Goal: Check status: Check status

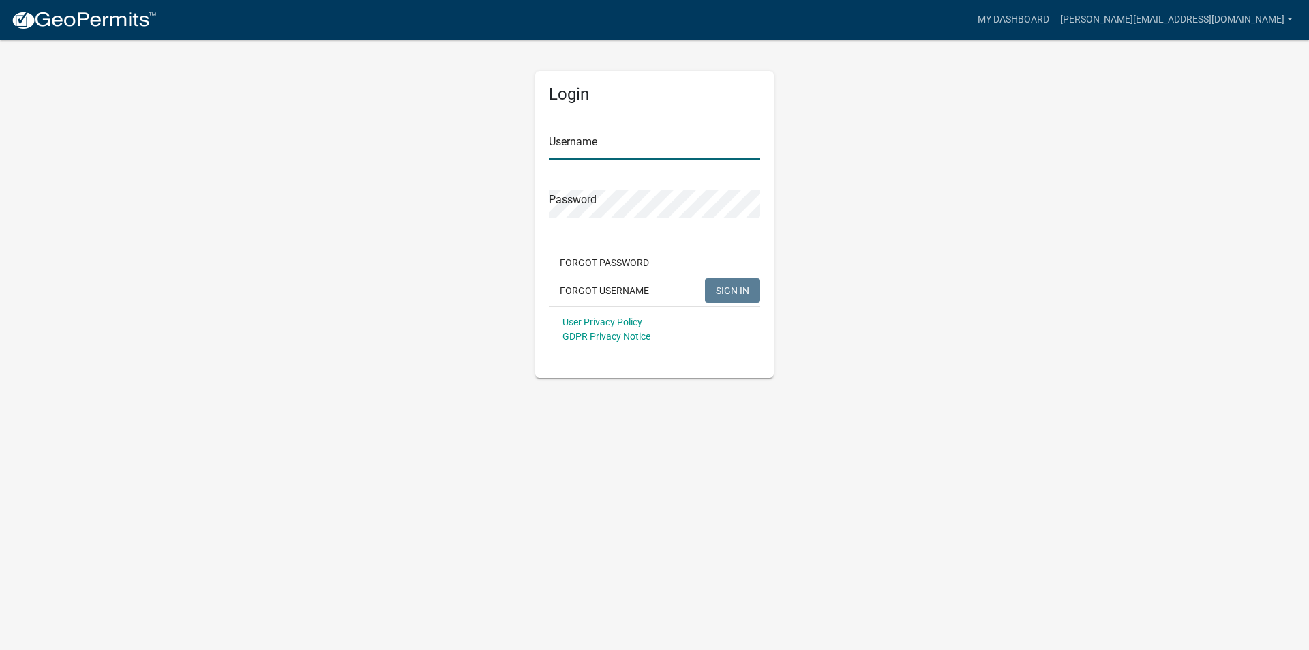
type input "[PERSON_NAME][EMAIL_ADDRESS][DOMAIN_NAME]"
click at [727, 293] on span "SIGN IN" at bounding box center [732, 289] width 33 height 11
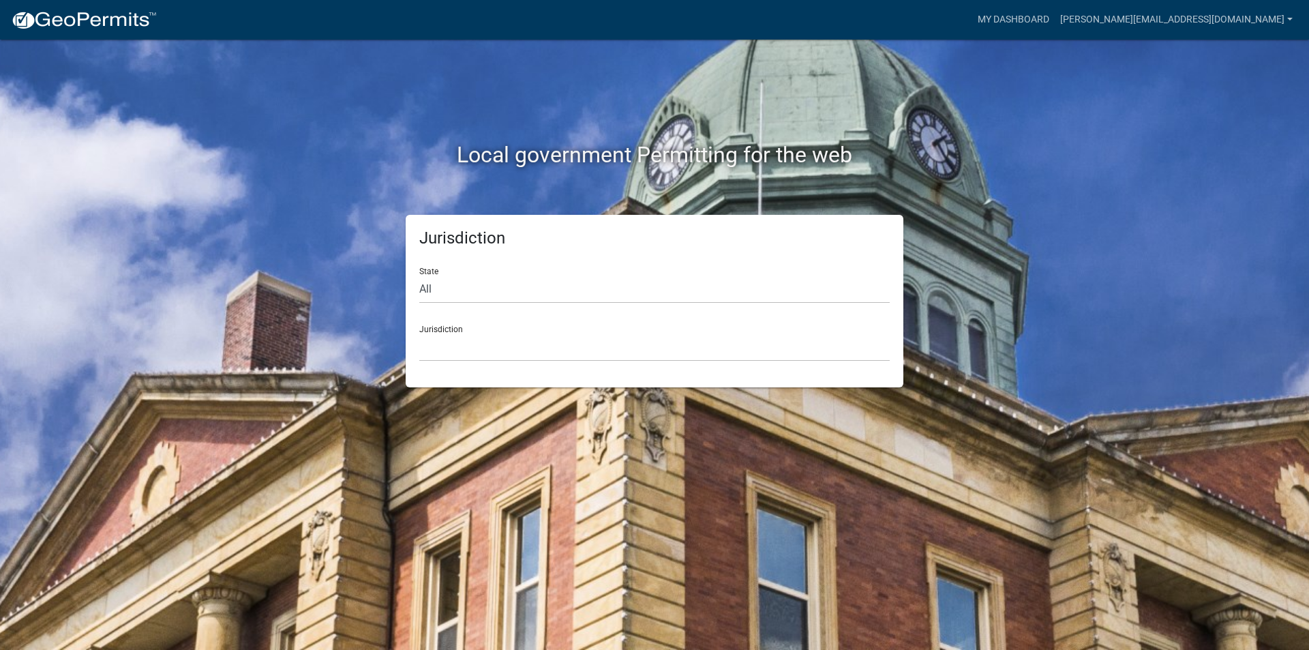
click at [432, 271] on div "State All [US_STATE] [US_STATE] [US_STATE] [US_STATE] [US_STATE] [US_STATE] [US…" at bounding box center [654, 279] width 470 height 47
click at [427, 285] on select "All [US_STATE] [US_STATE] [US_STATE] [US_STATE] [US_STATE] [US_STATE] [US_STATE…" at bounding box center [654, 289] width 470 height 28
select select "[US_STATE]"
click at [419, 275] on select "All [US_STATE] [US_STATE] [US_STATE] [US_STATE] [US_STATE] [US_STATE] [US_STATE…" at bounding box center [654, 289] width 470 height 28
click at [434, 346] on select "[GEOGRAPHIC_DATA], [US_STATE][PERSON_NAME][GEOGRAPHIC_DATA], [US_STATE][PERSON_…" at bounding box center [654, 347] width 470 height 28
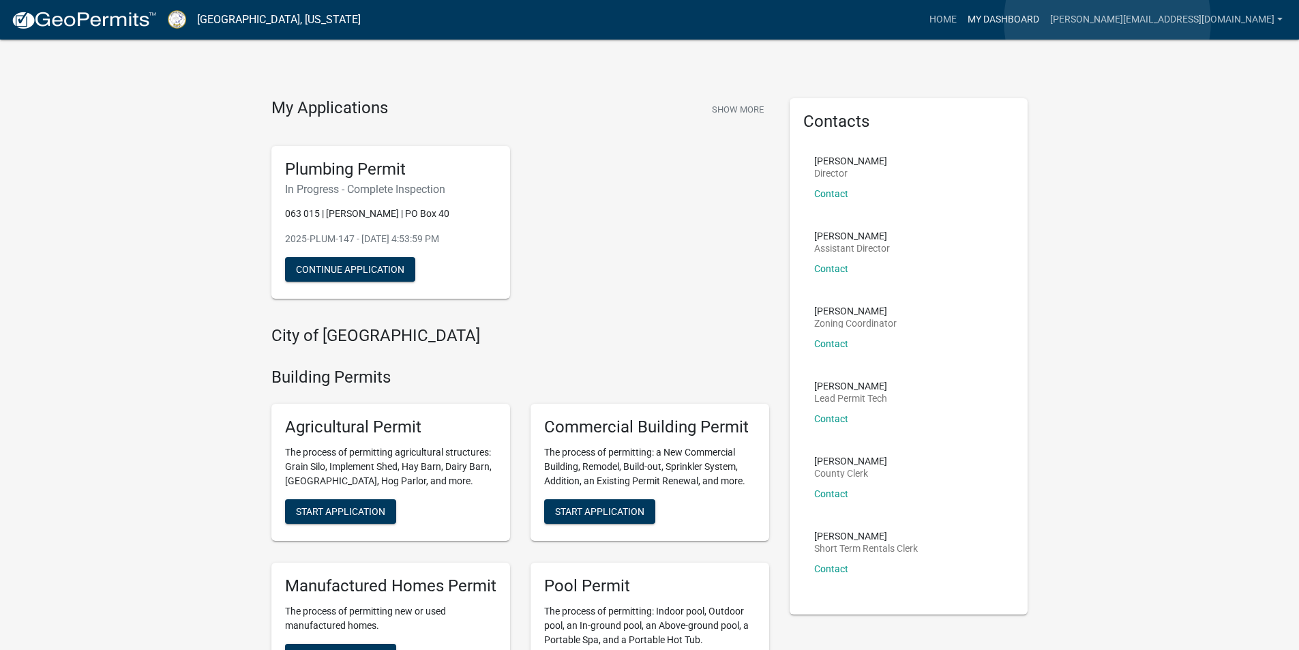
click at [1044, 21] on link "My Dashboard" at bounding box center [1003, 20] width 82 height 26
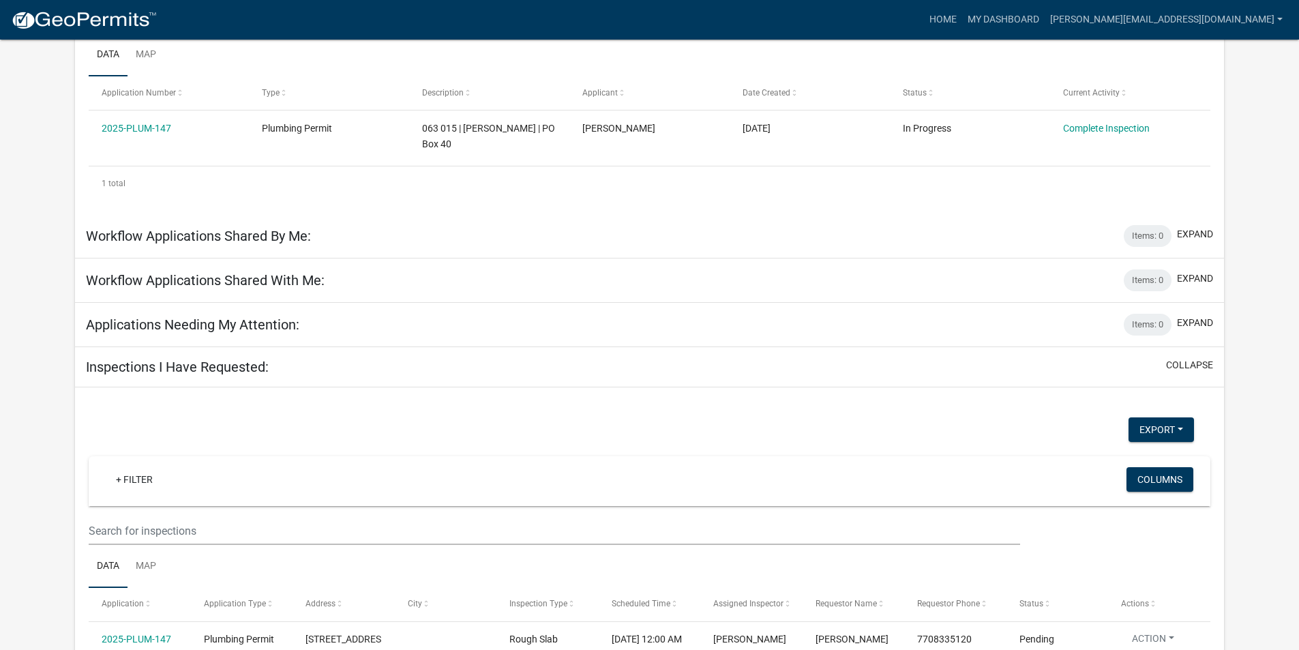
scroll to position [317, 0]
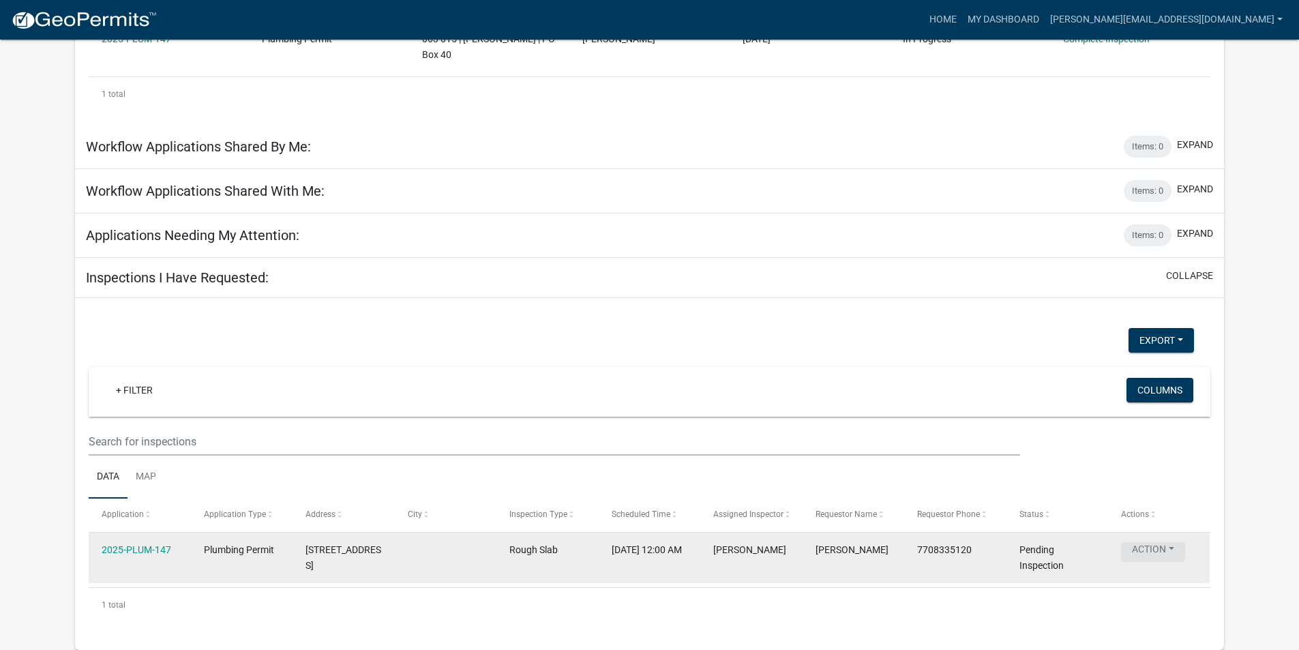
click at [1173, 552] on button "Action" at bounding box center [1153, 552] width 64 height 20
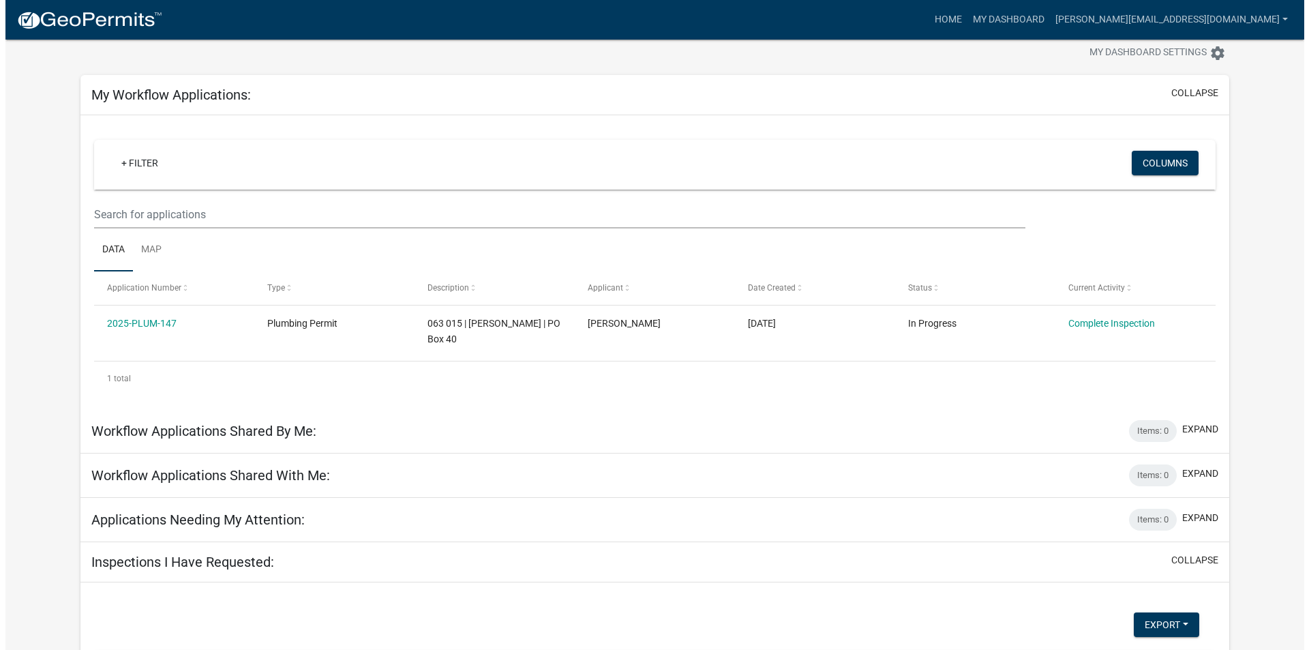
scroll to position [0, 0]
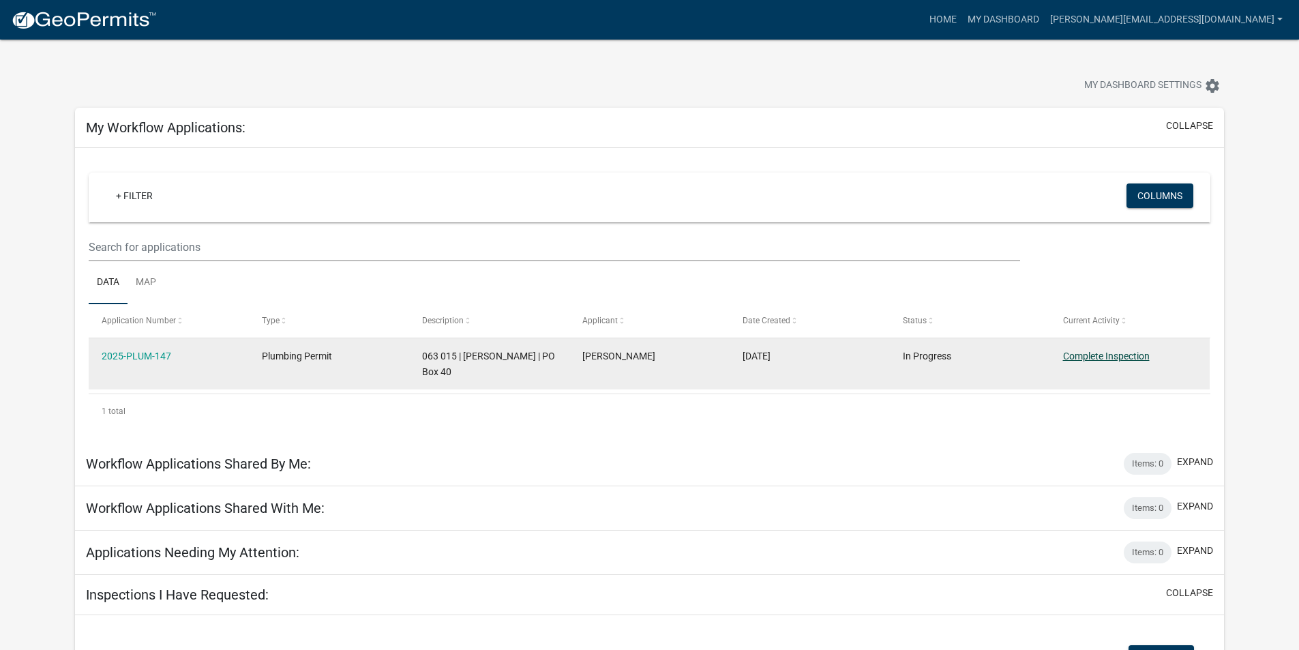
click at [1085, 355] on link "Complete Inspection" at bounding box center [1106, 355] width 87 height 11
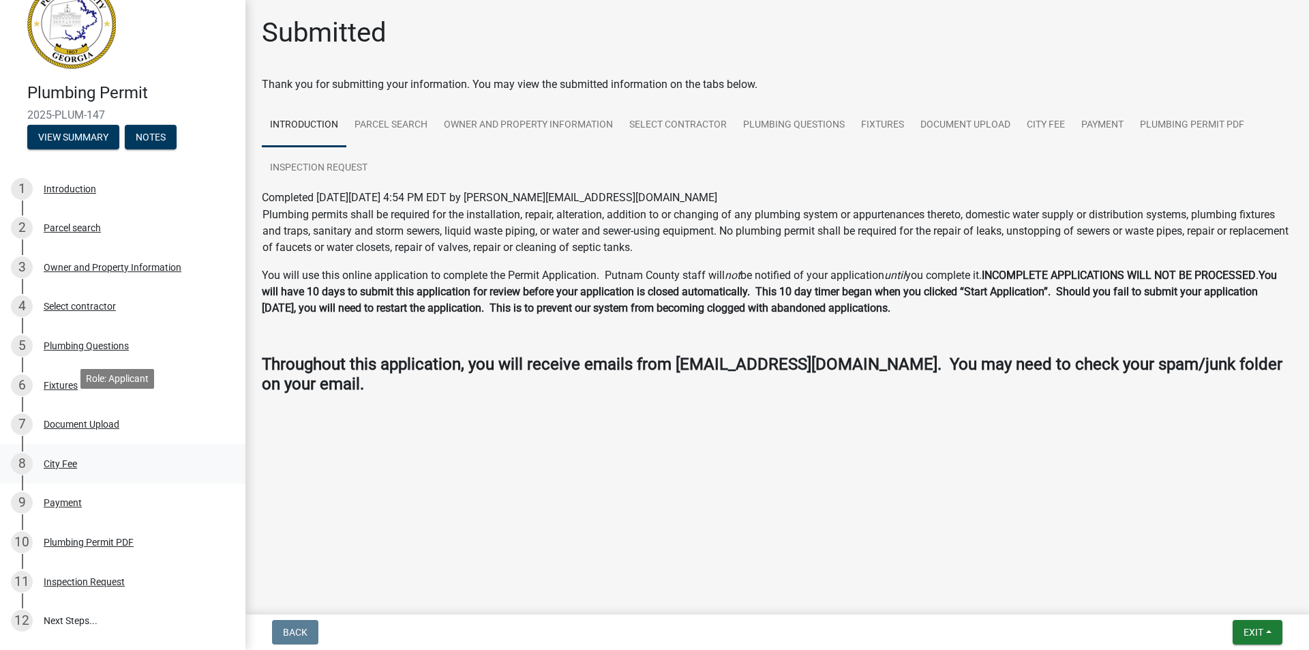
scroll to position [136, 0]
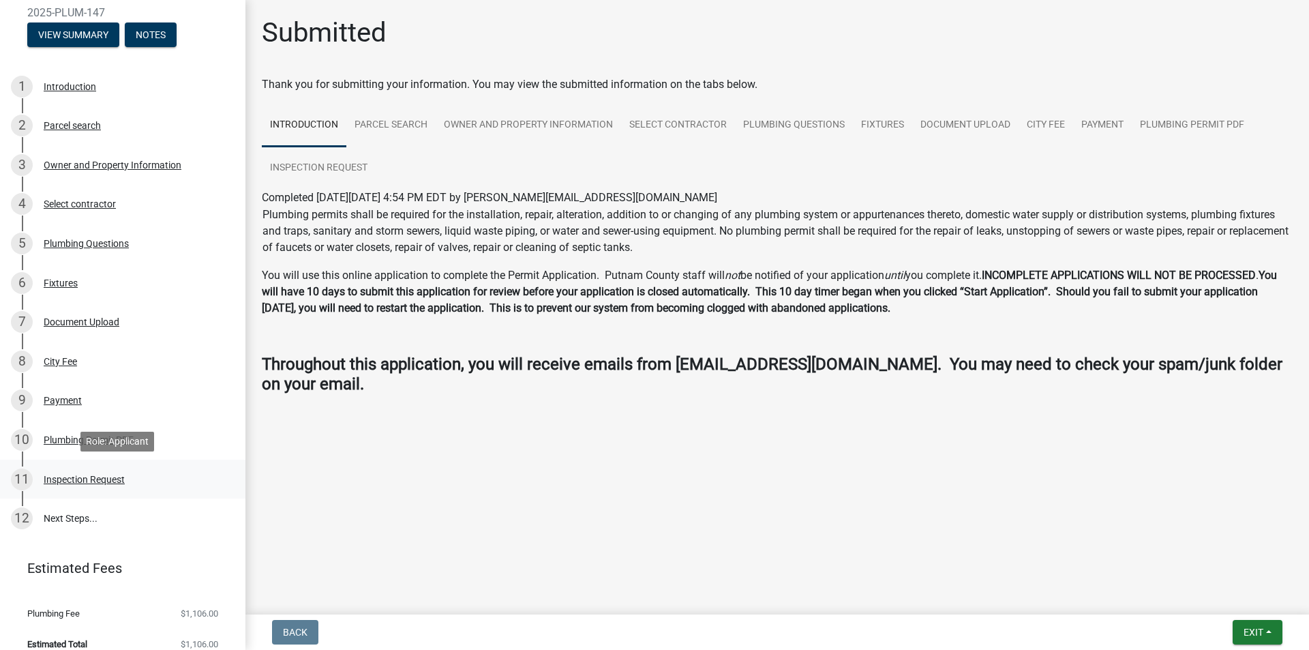
click at [97, 475] on div "Inspection Request" at bounding box center [84, 480] width 81 height 10
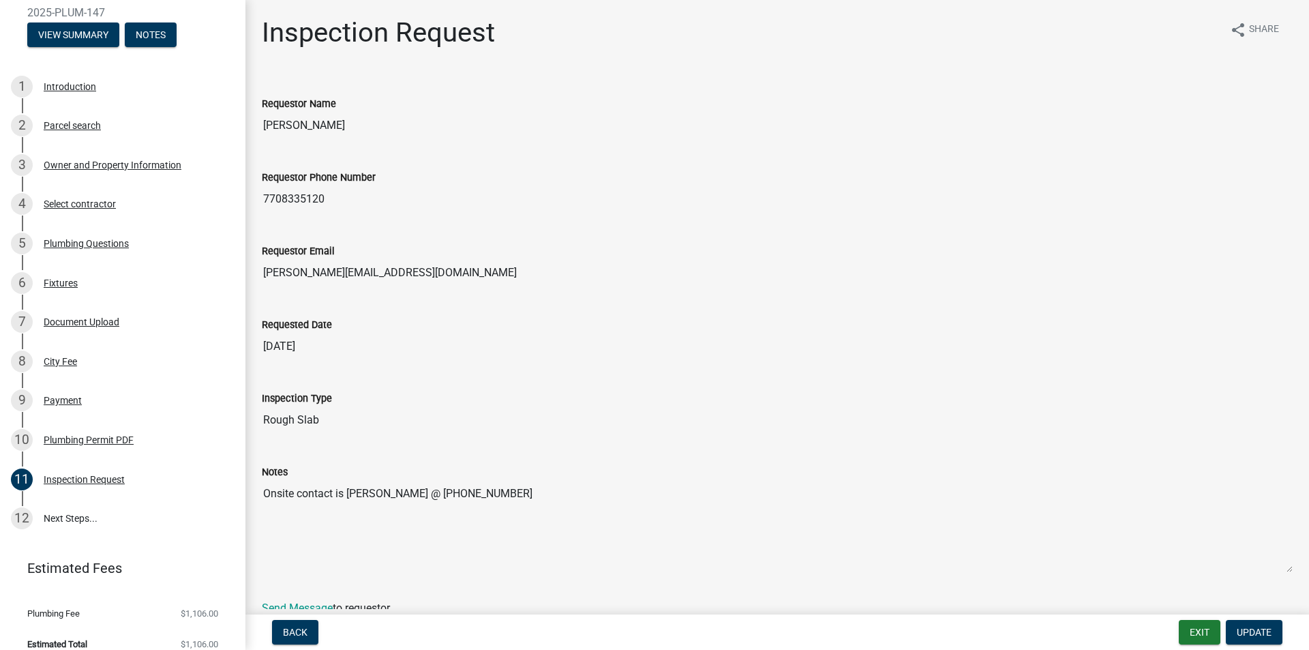
scroll to position [61, 0]
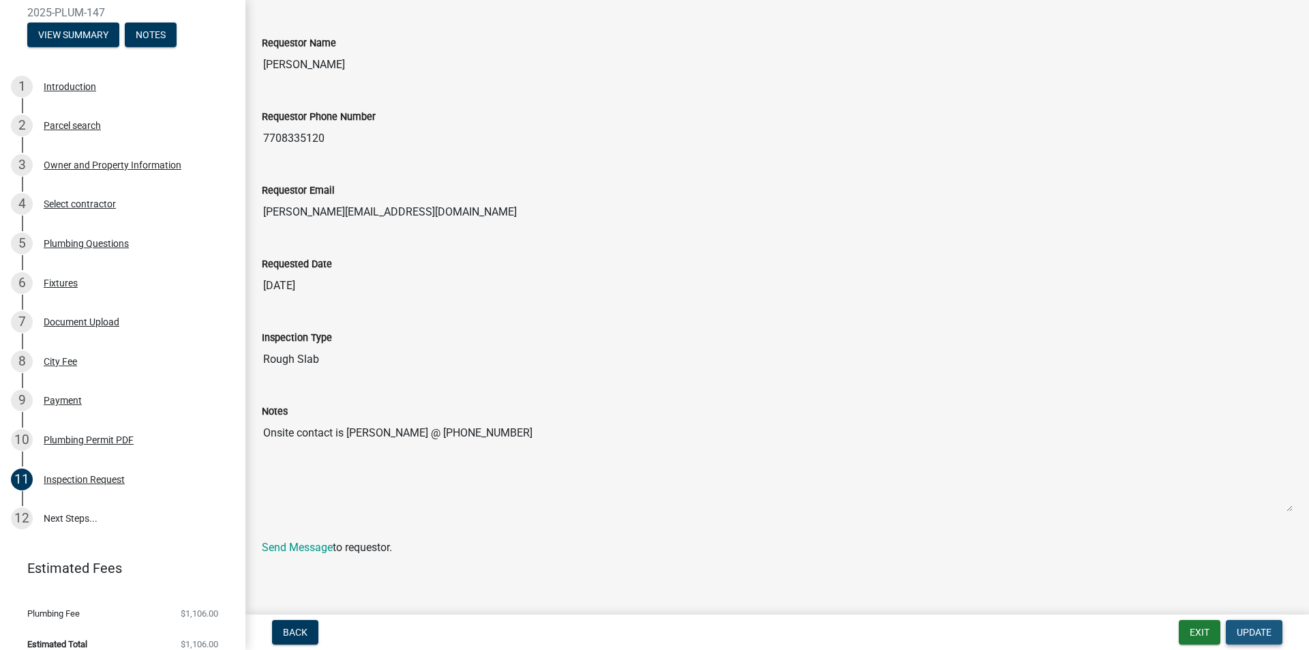
click at [1249, 631] on span "Update" at bounding box center [1254, 632] width 35 height 11
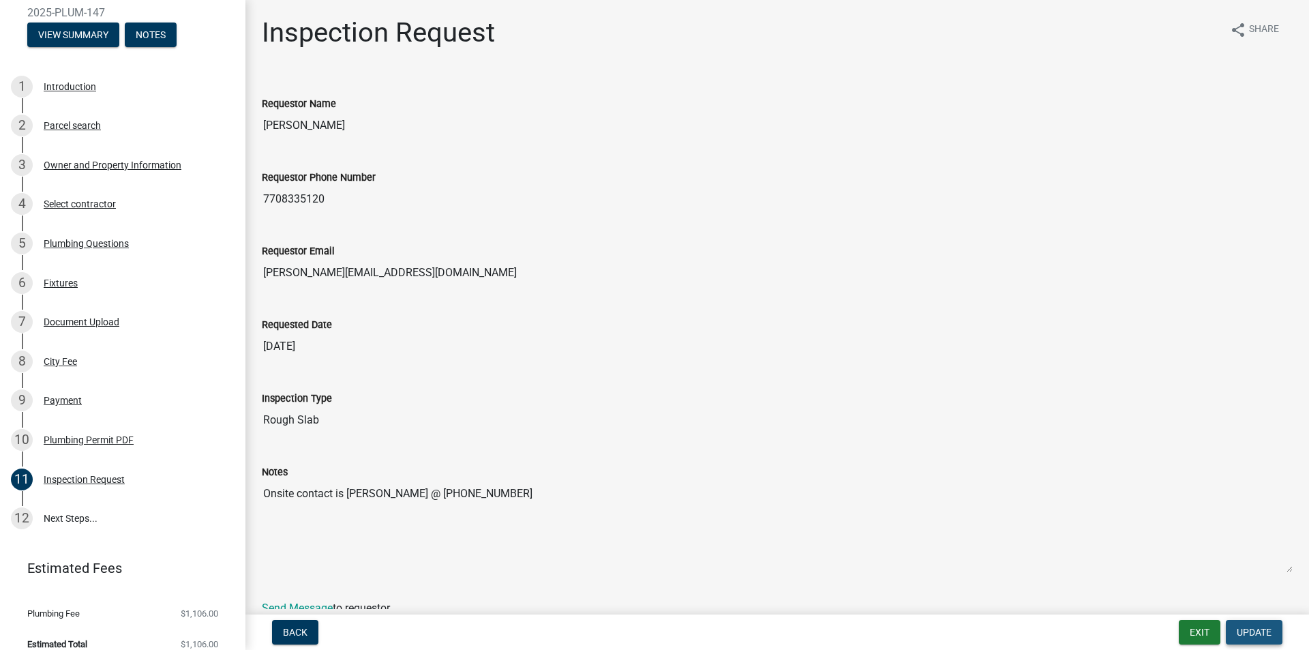
click at [1261, 630] on span "Update" at bounding box center [1254, 632] width 35 height 11
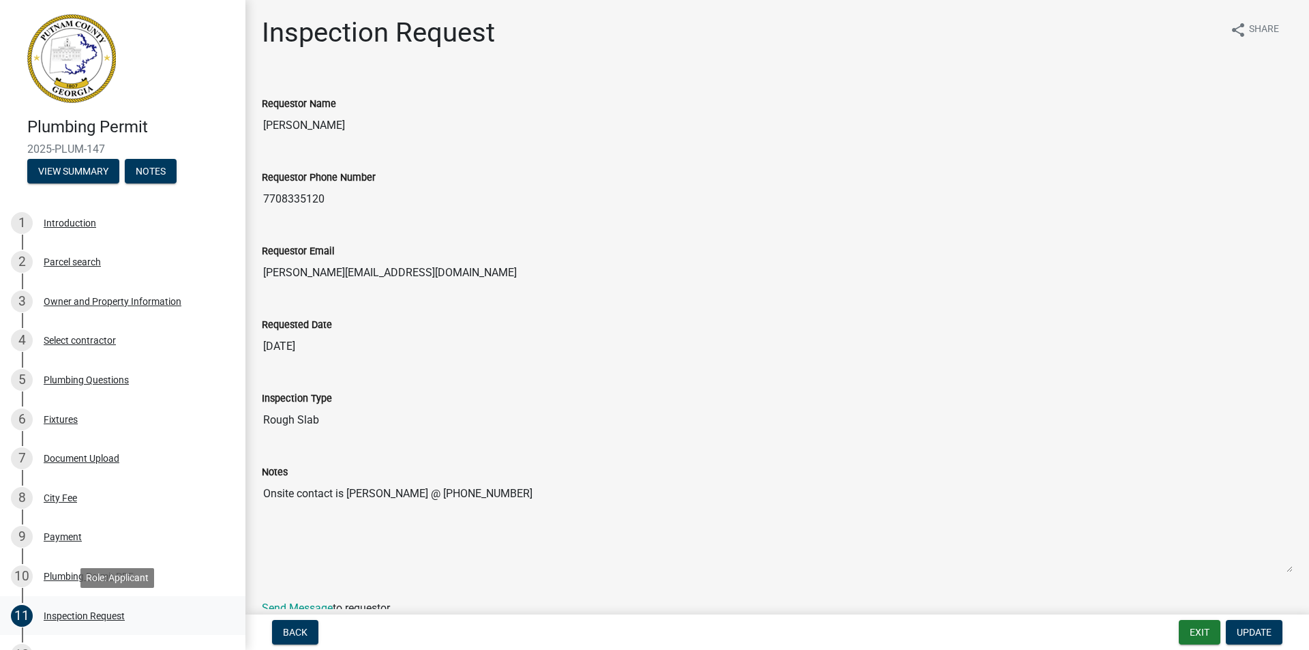
click at [89, 616] on div "Inspection Request" at bounding box center [84, 616] width 81 height 10
click at [63, 614] on div "Inspection Request" at bounding box center [84, 616] width 81 height 10
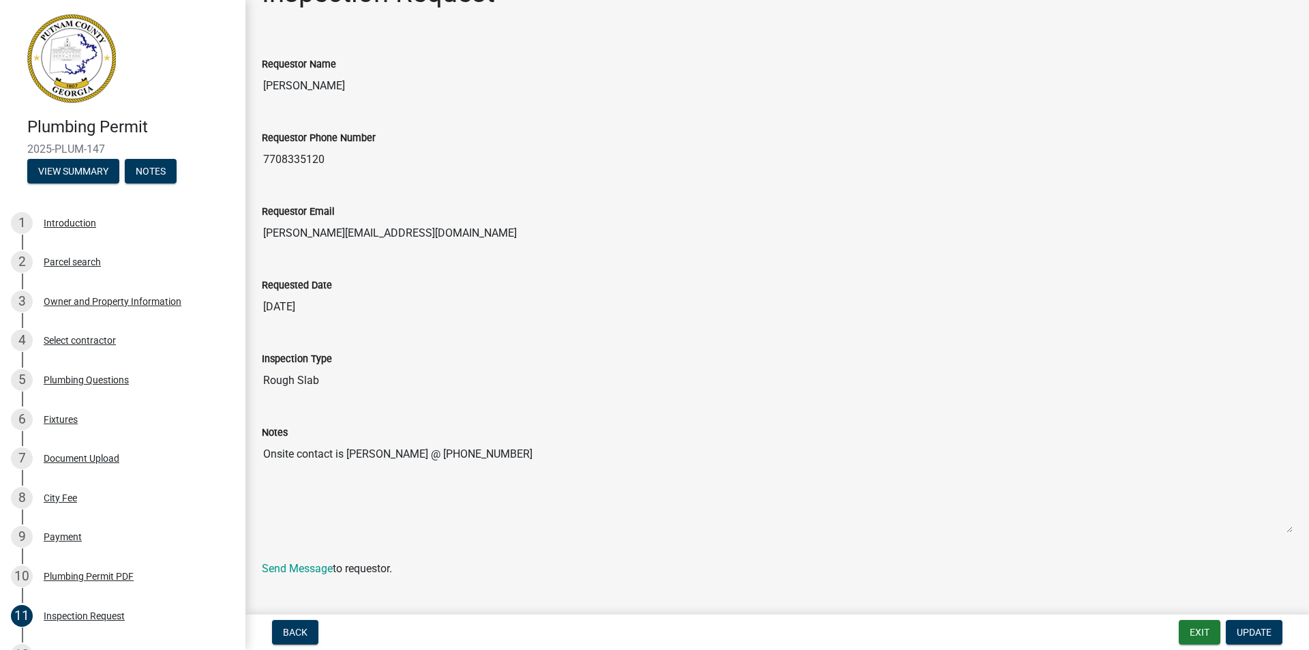
scroll to position [61, 0]
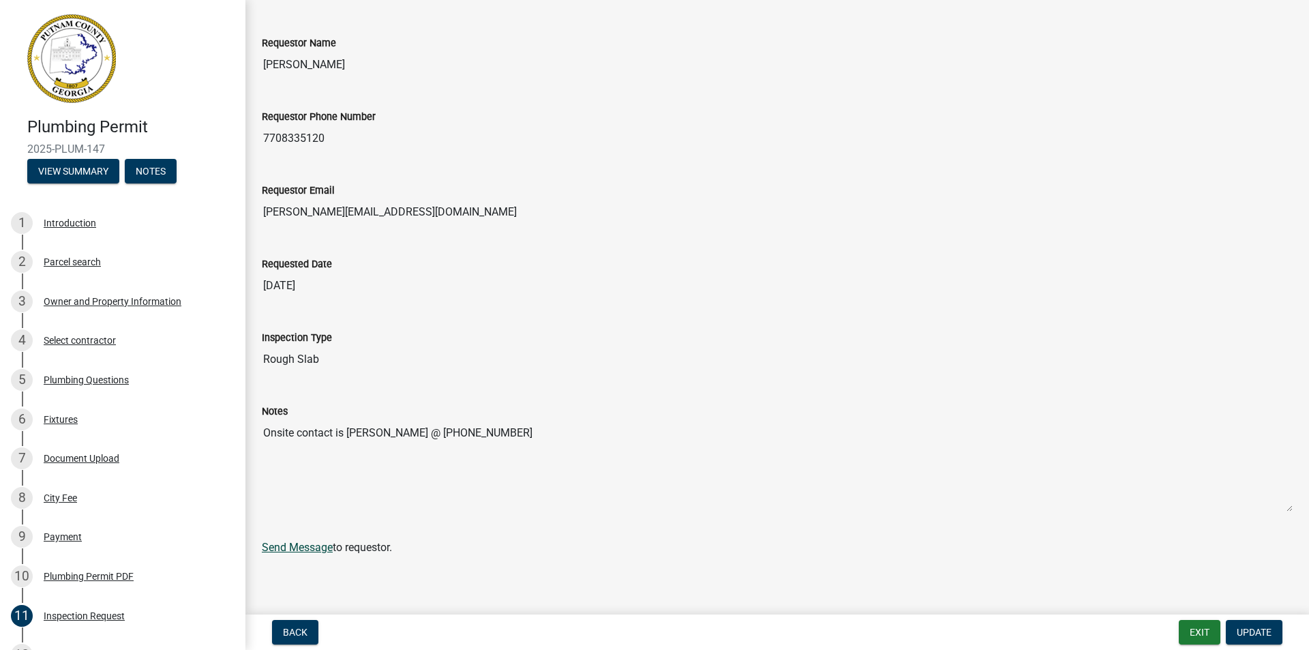
click at [304, 549] on link "Send Message" at bounding box center [297, 547] width 71 height 13
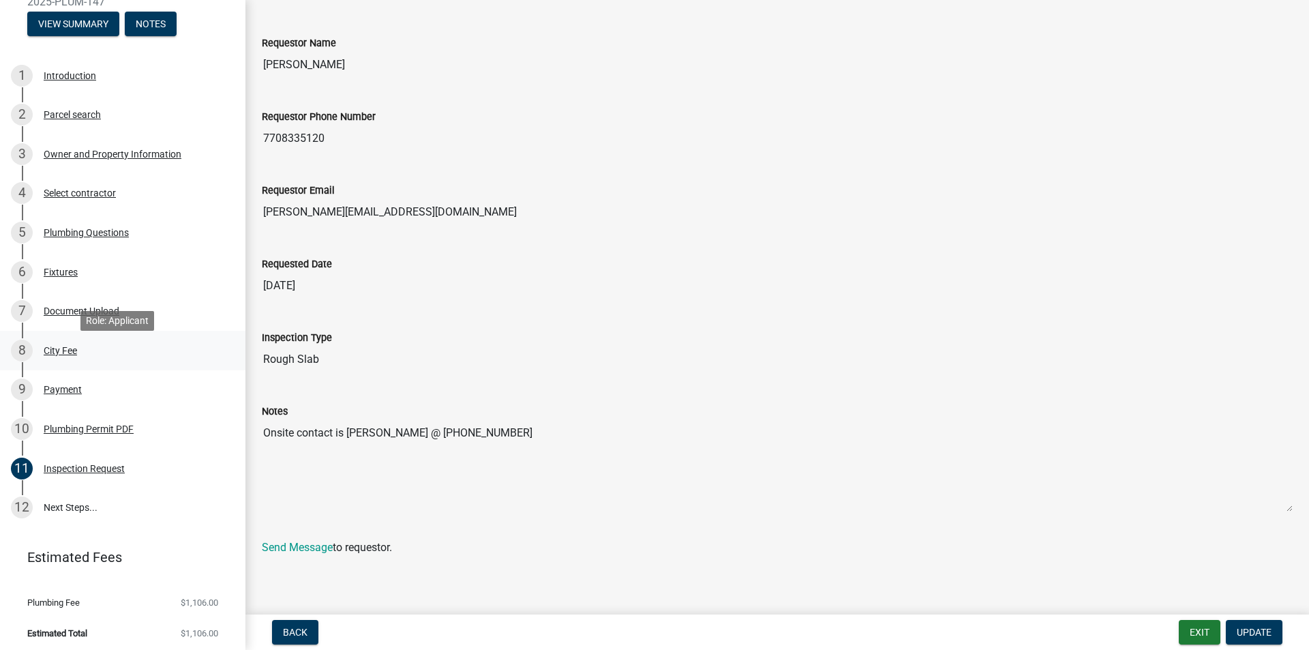
scroll to position [151, 0]
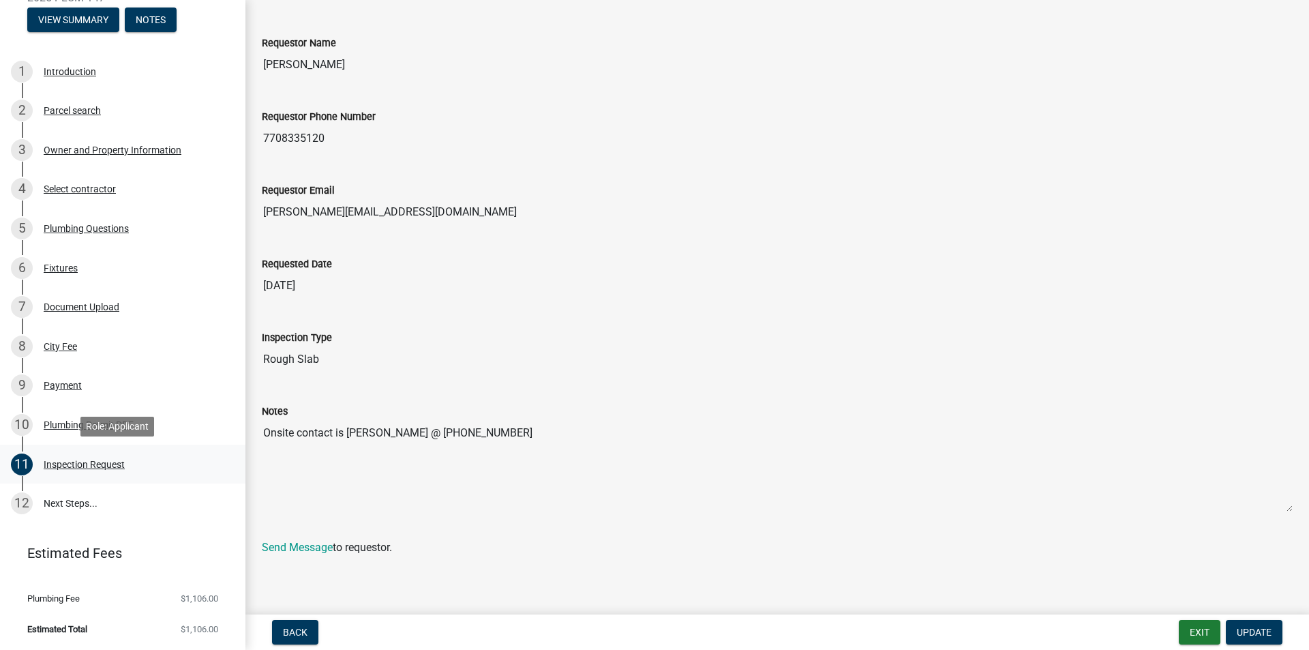
click at [103, 466] on div "Inspection Request" at bounding box center [84, 465] width 81 height 10
click at [65, 502] on link "12 Next Steps..." at bounding box center [122, 503] width 245 height 40
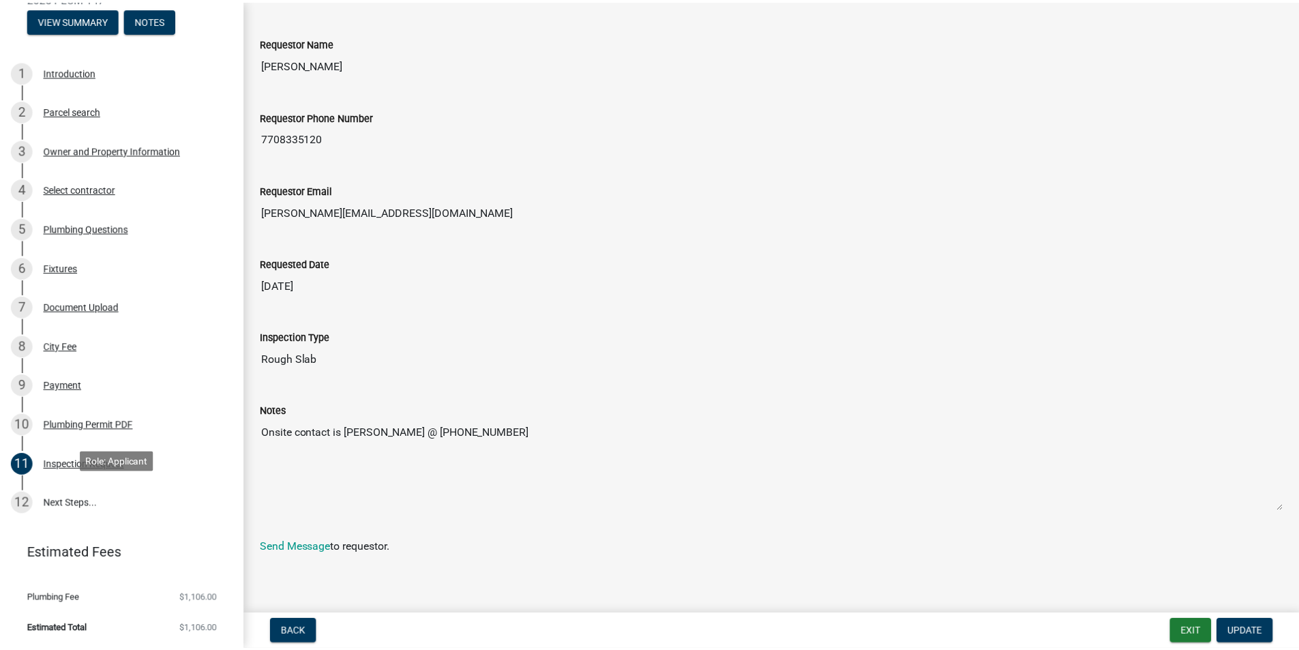
scroll to position [0, 0]
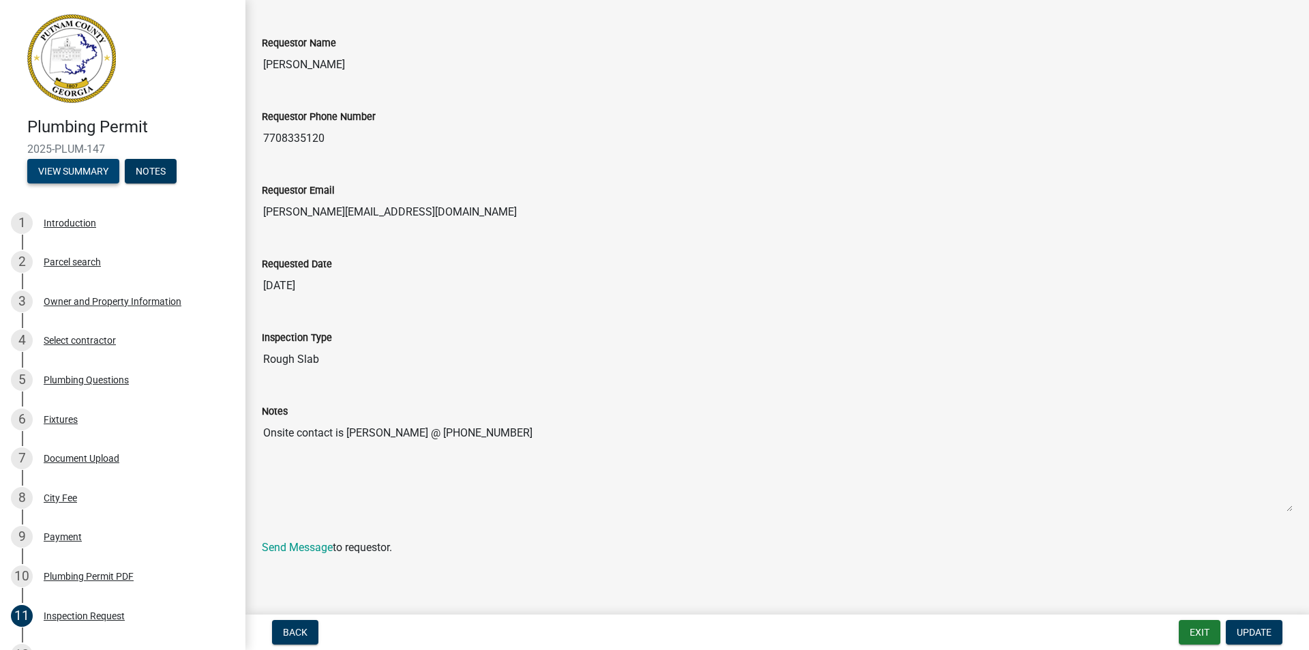
click at [64, 177] on button "View Summary" at bounding box center [73, 171] width 92 height 25
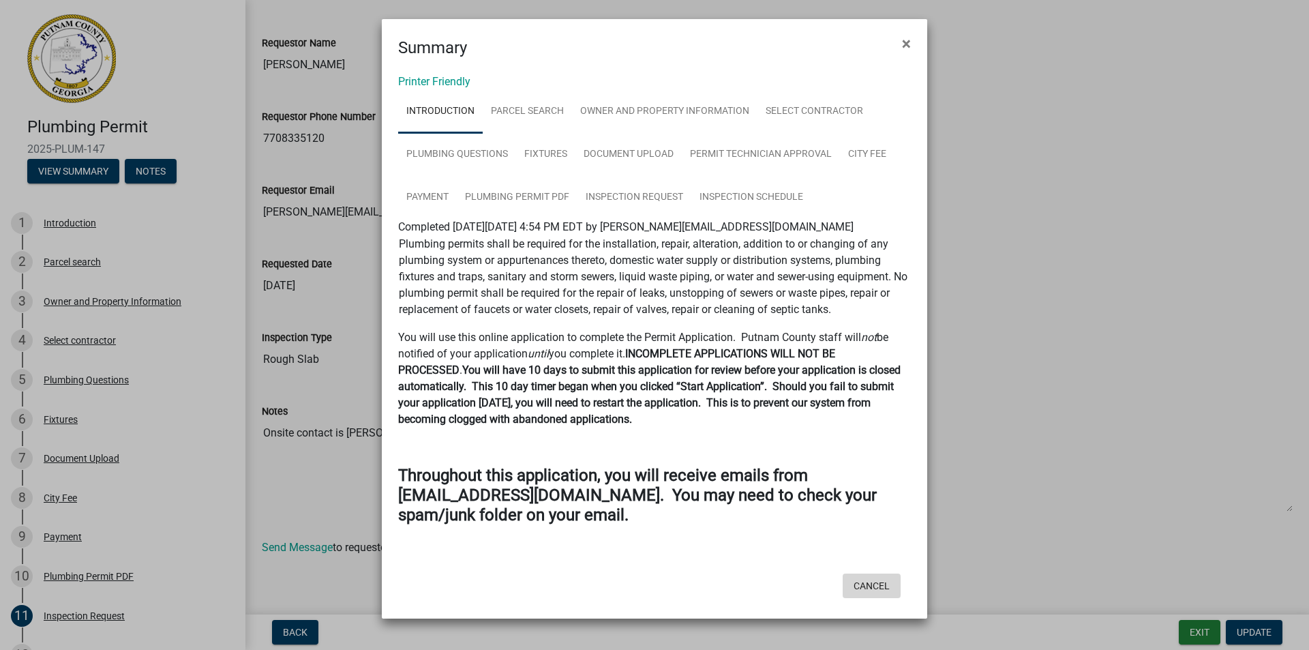
click at [882, 588] on button "Cancel" at bounding box center [872, 585] width 58 height 25
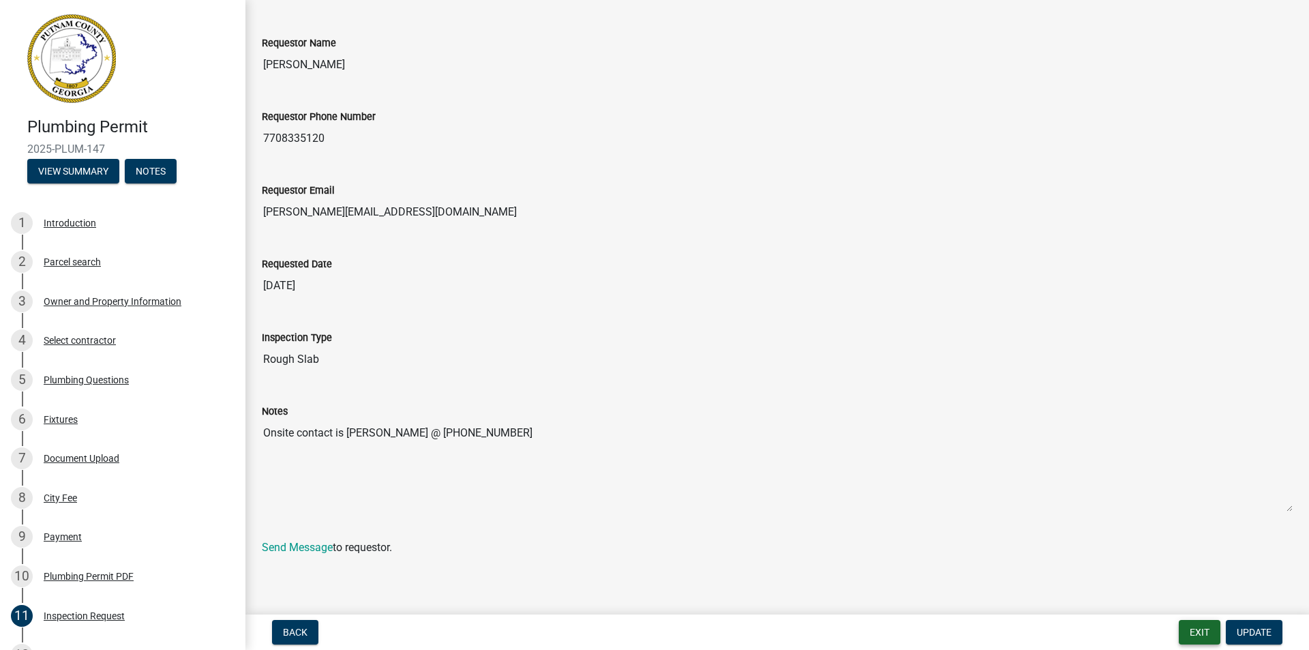
drag, startPoint x: 1192, startPoint y: 625, endPoint x: 1185, endPoint y: 616, distance: 11.6
click at [1192, 625] on button "Exit" at bounding box center [1200, 632] width 42 height 25
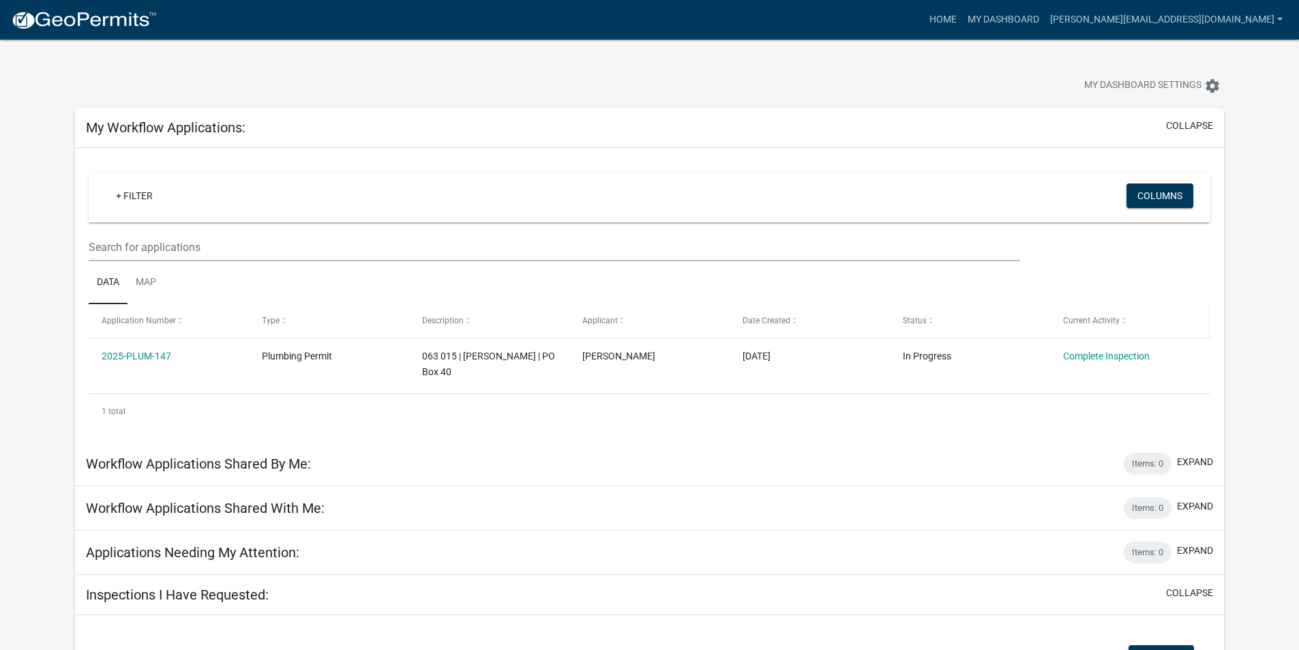
click at [1122, 318] on span at bounding box center [1123, 321] width 8 height 10
click at [1123, 322] on span at bounding box center [1123, 321] width 8 height 10
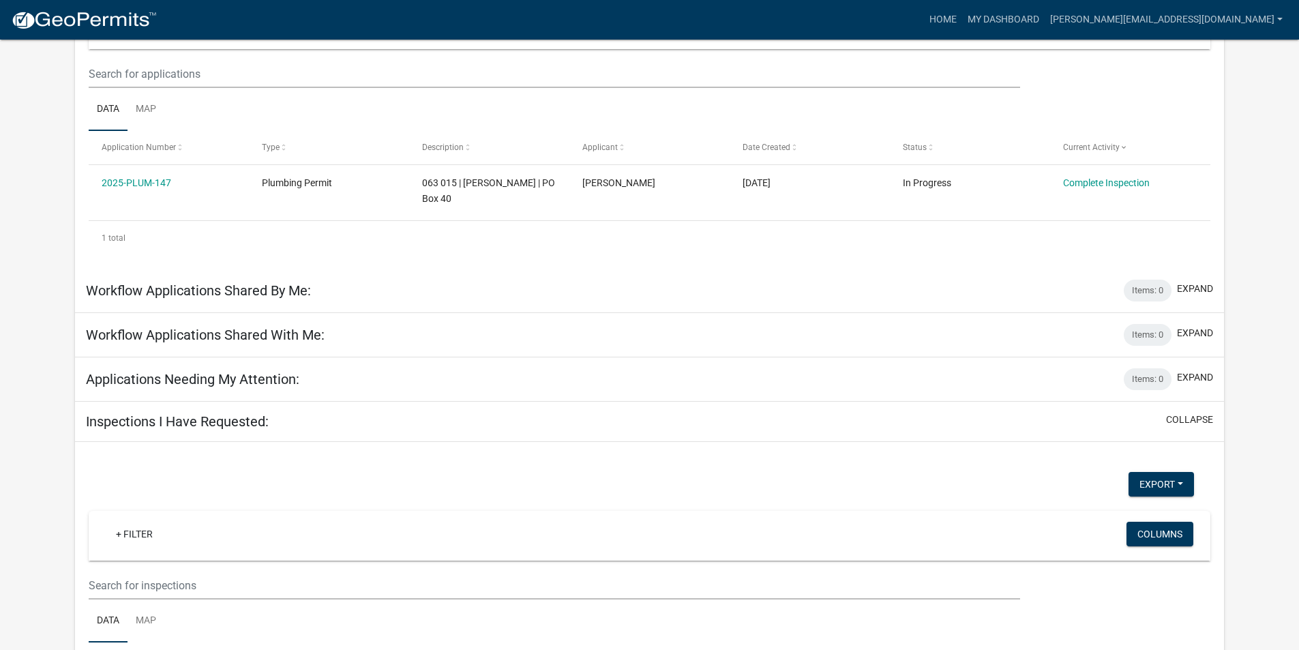
scroll to position [205, 0]
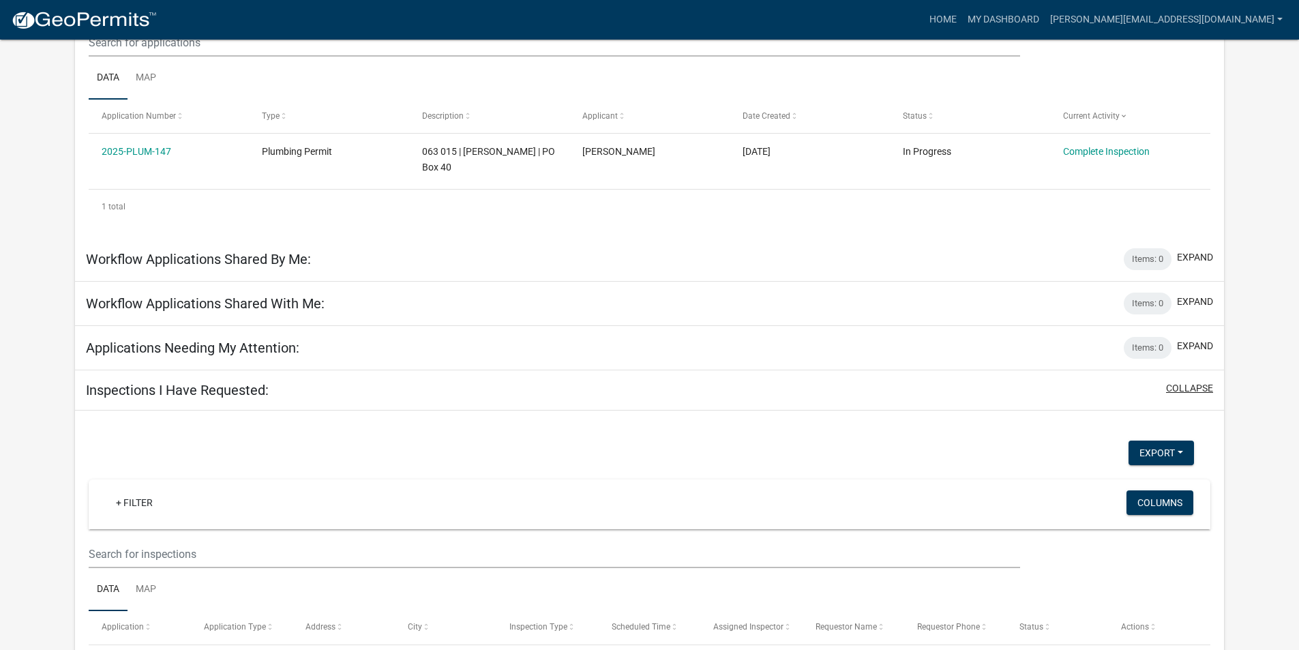
click at [1191, 389] on button "collapse" at bounding box center [1189, 388] width 47 height 14
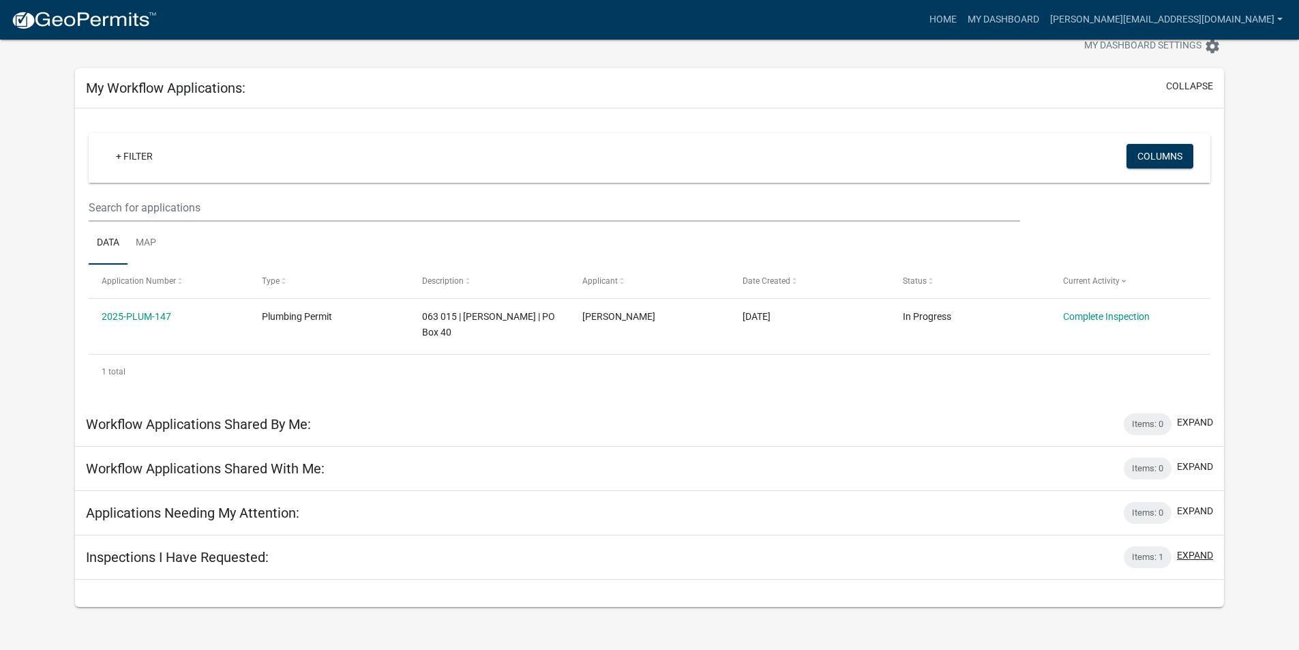
scroll to position [40, 0]
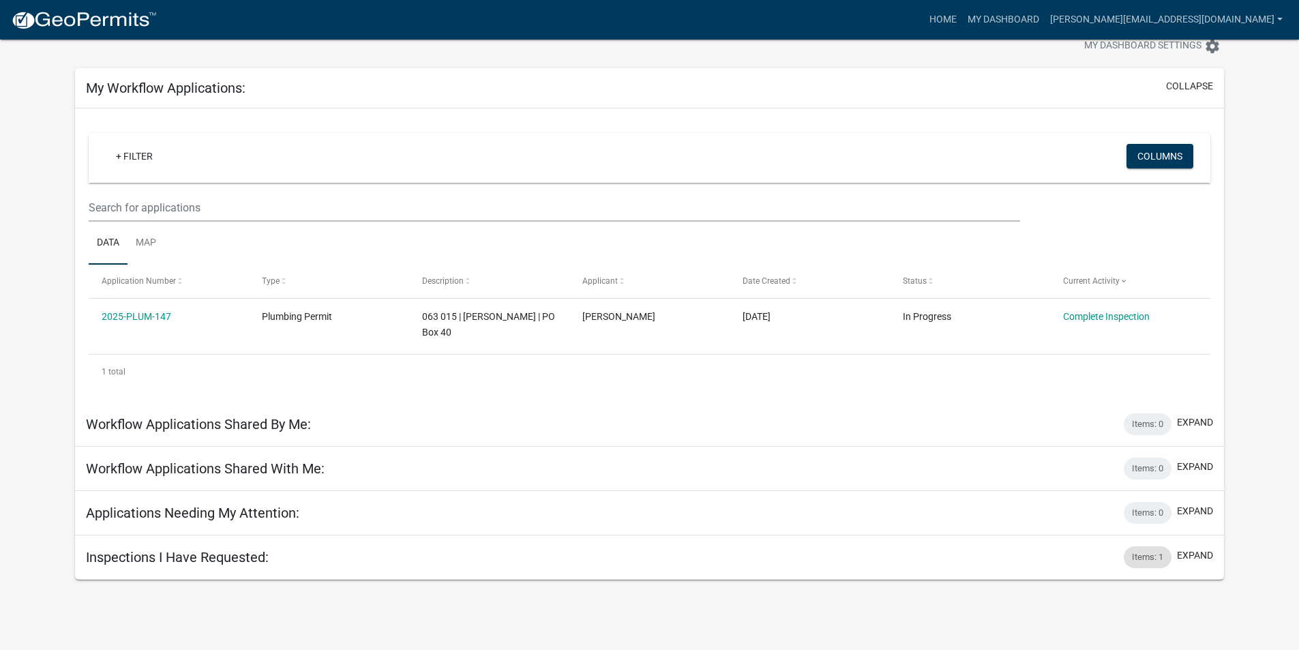
click at [1142, 555] on div "Items: 1" at bounding box center [1148, 557] width 48 height 22
click at [1147, 554] on div "Items: 1" at bounding box center [1148, 557] width 48 height 22
click at [1203, 552] on button "expand" at bounding box center [1195, 555] width 36 height 14
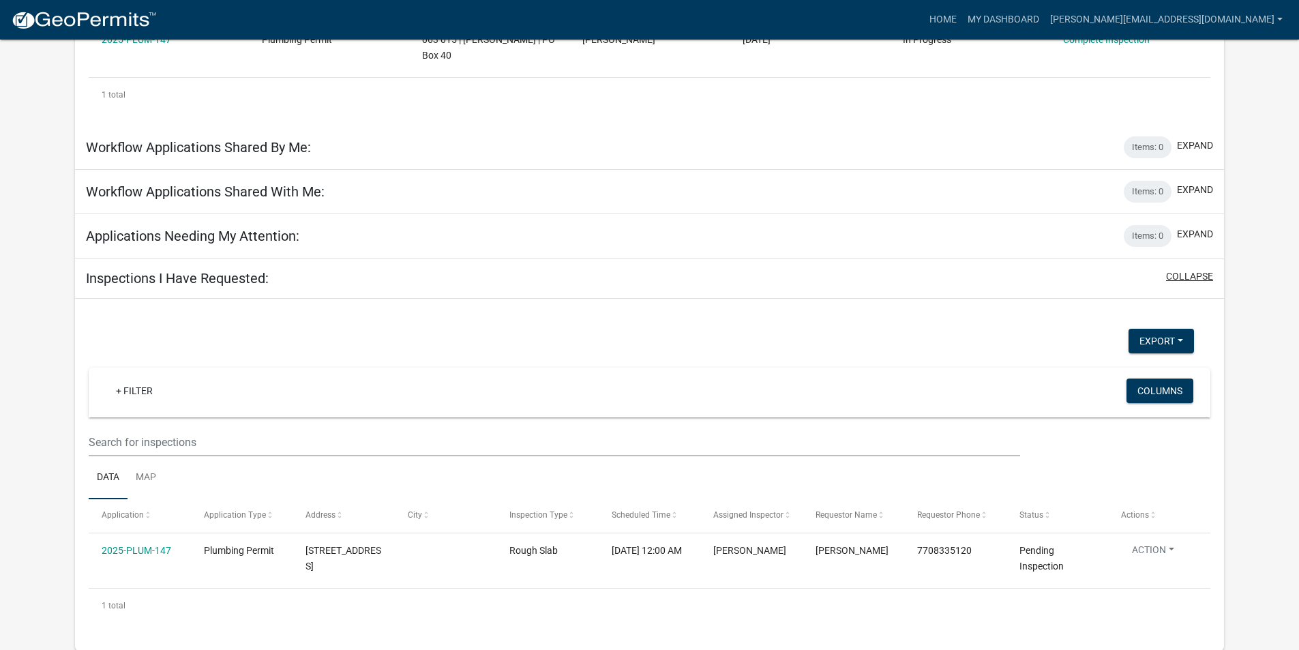
scroll to position [317, 0]
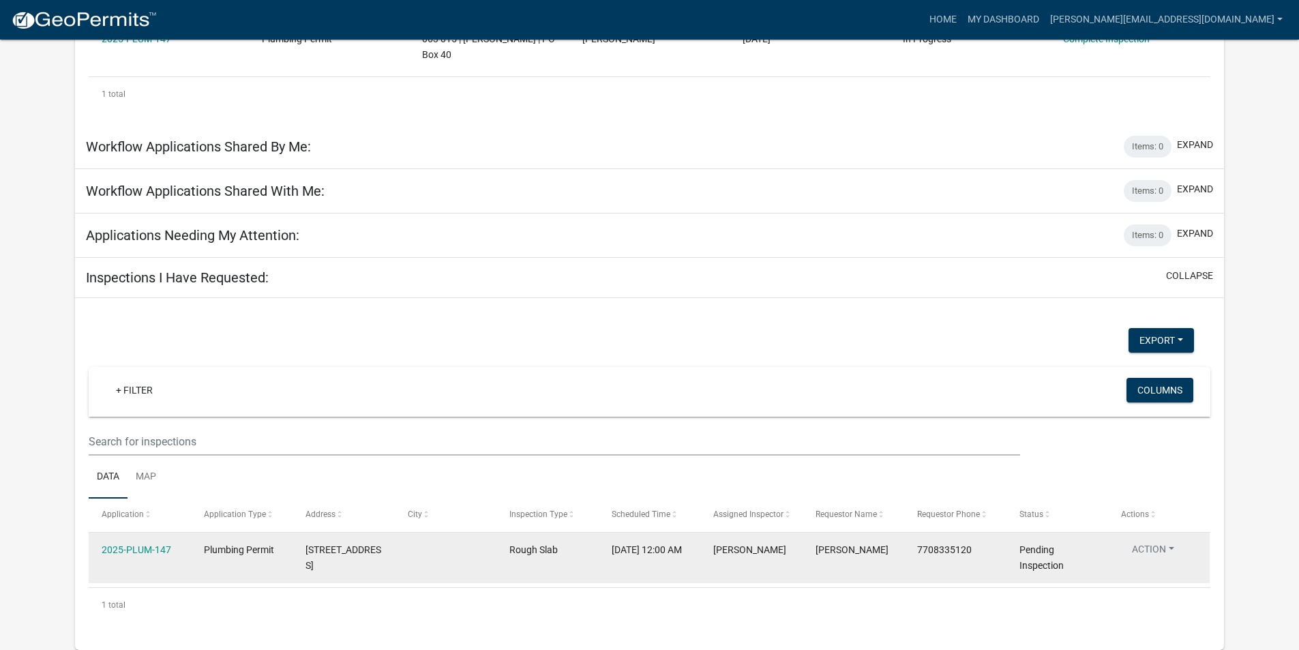
click at [1172, 547] on button "Action" at bounding box center [1153, 552] width 64 height 20
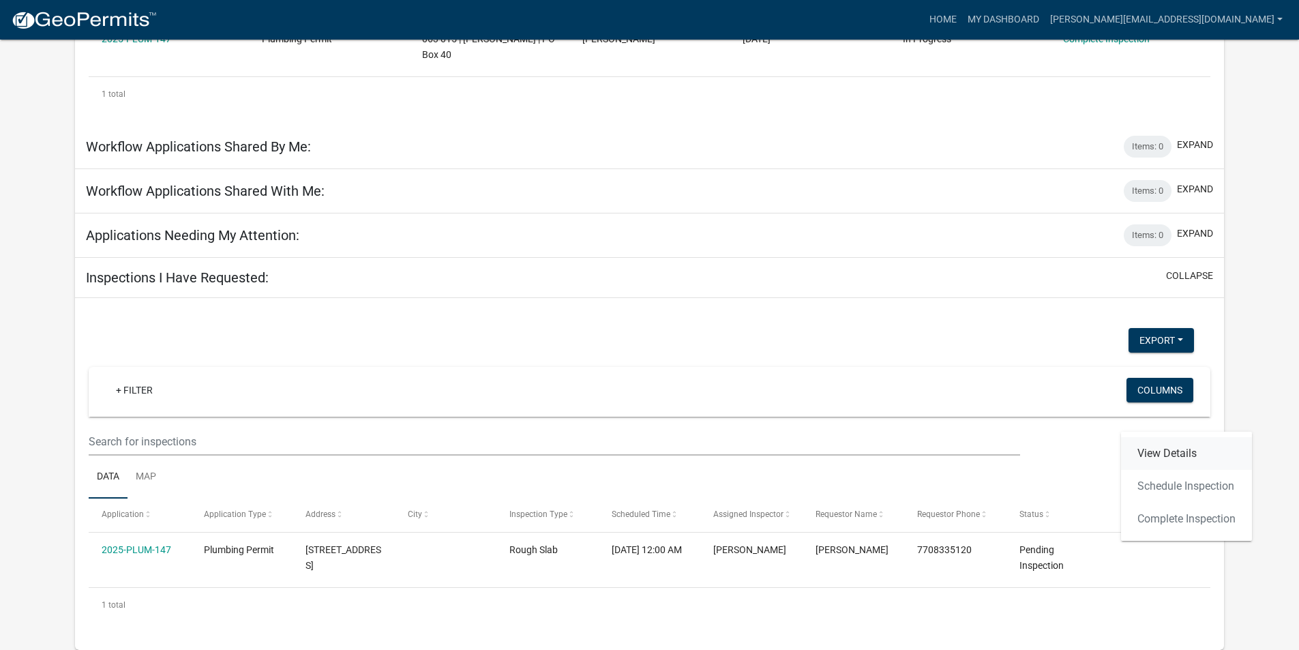
click at [1146, 453] on link "View Details" at bounding box center [1186, 453] width 131 height 33
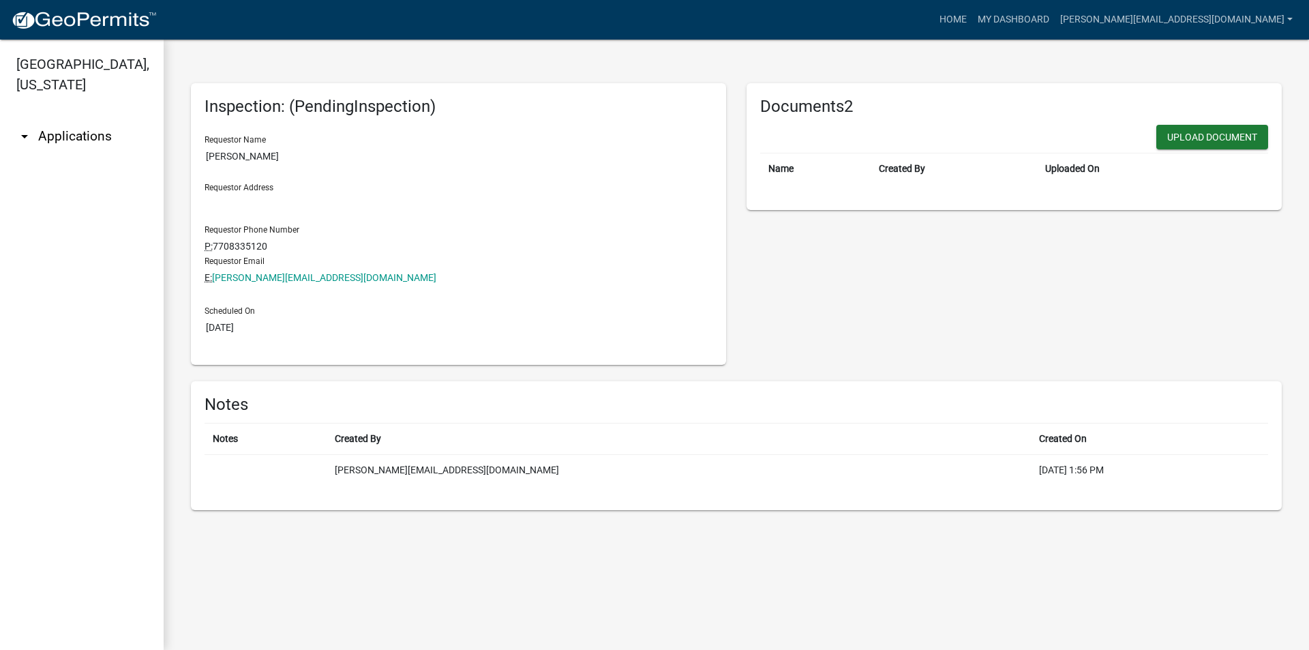
click at [22, 136] on icon "arrow_drop_down" at bounding box center [24, 136] width 16 height 16
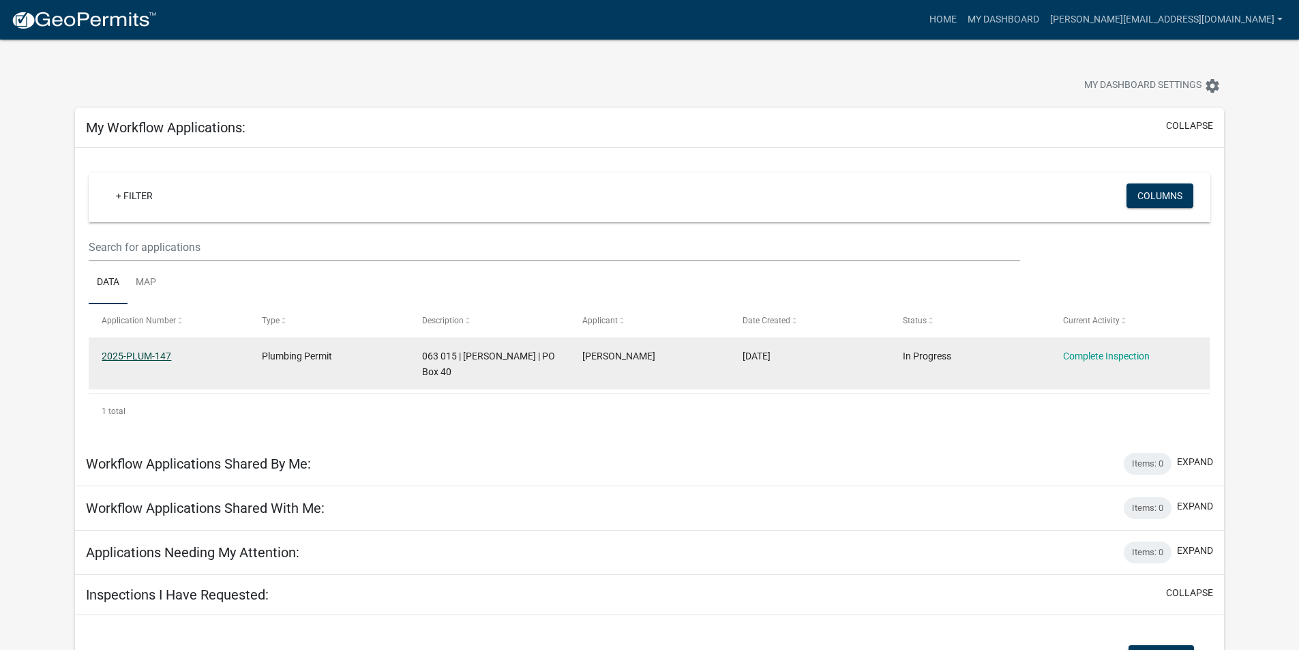
click at [142, 352] on link "2025-PLUM-147" at bounding box center [137, 355] width 70 height 11
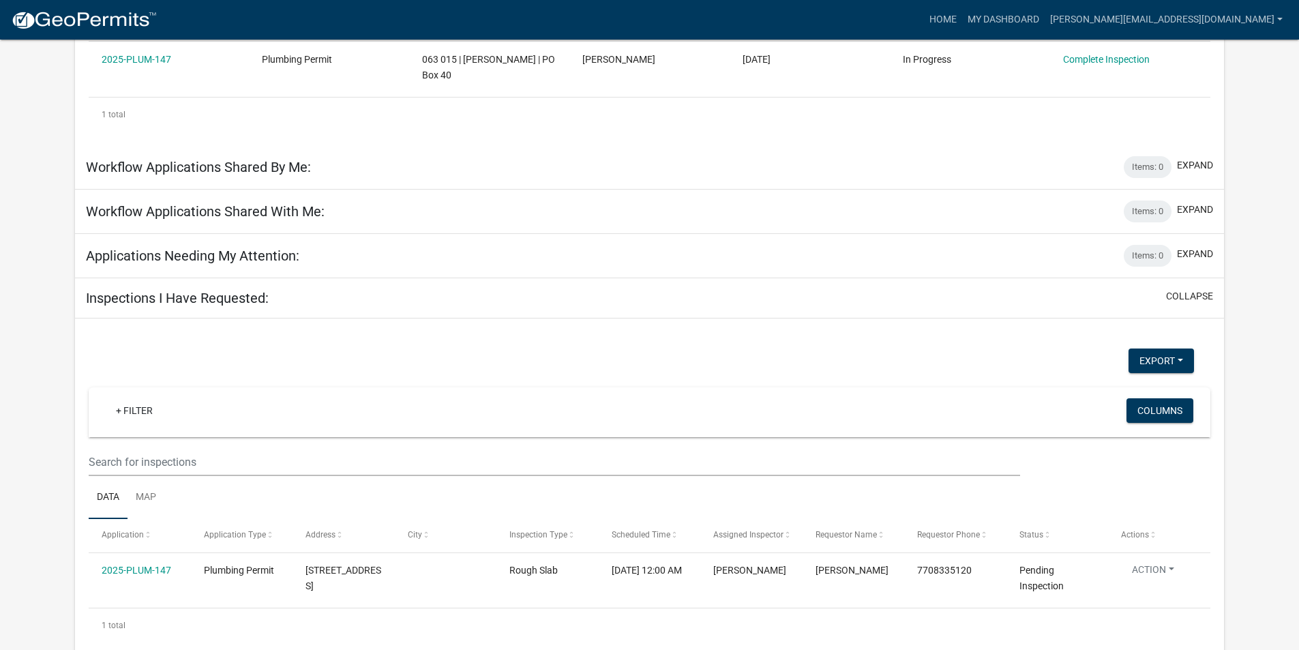
scroll to position [317, 0]
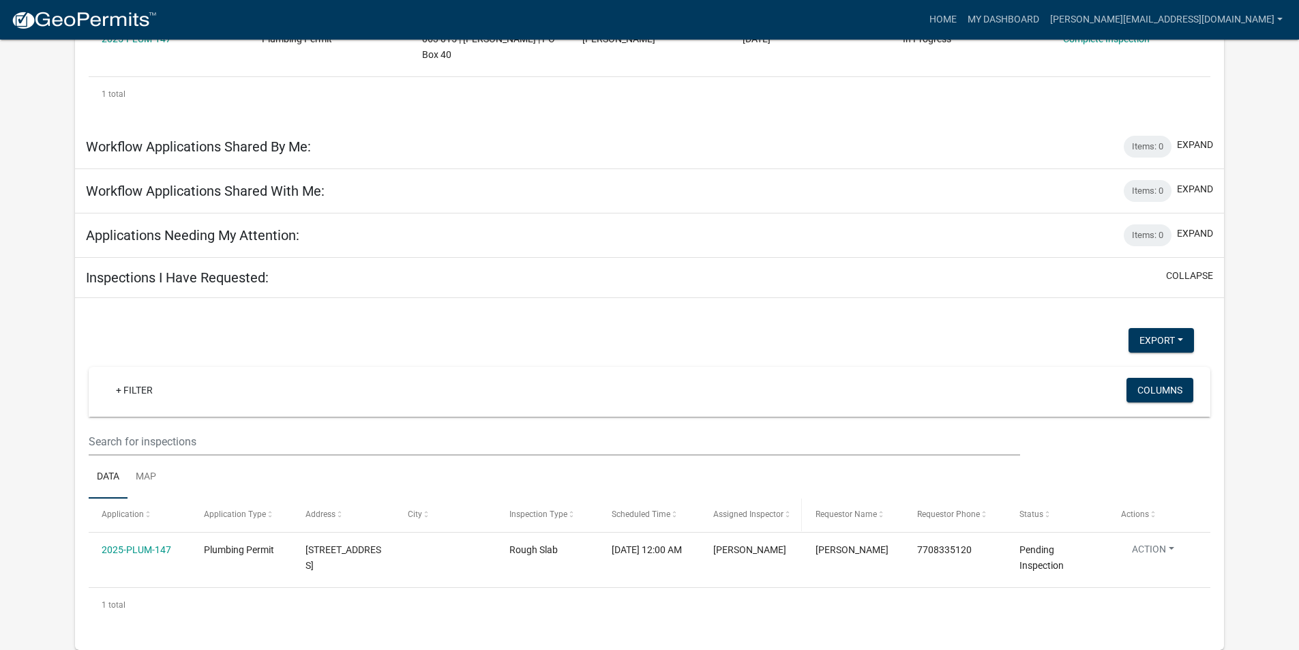
click at [786, 518] on span at bounding box center [787, 515] width 8 height 10
